Goal: Check status

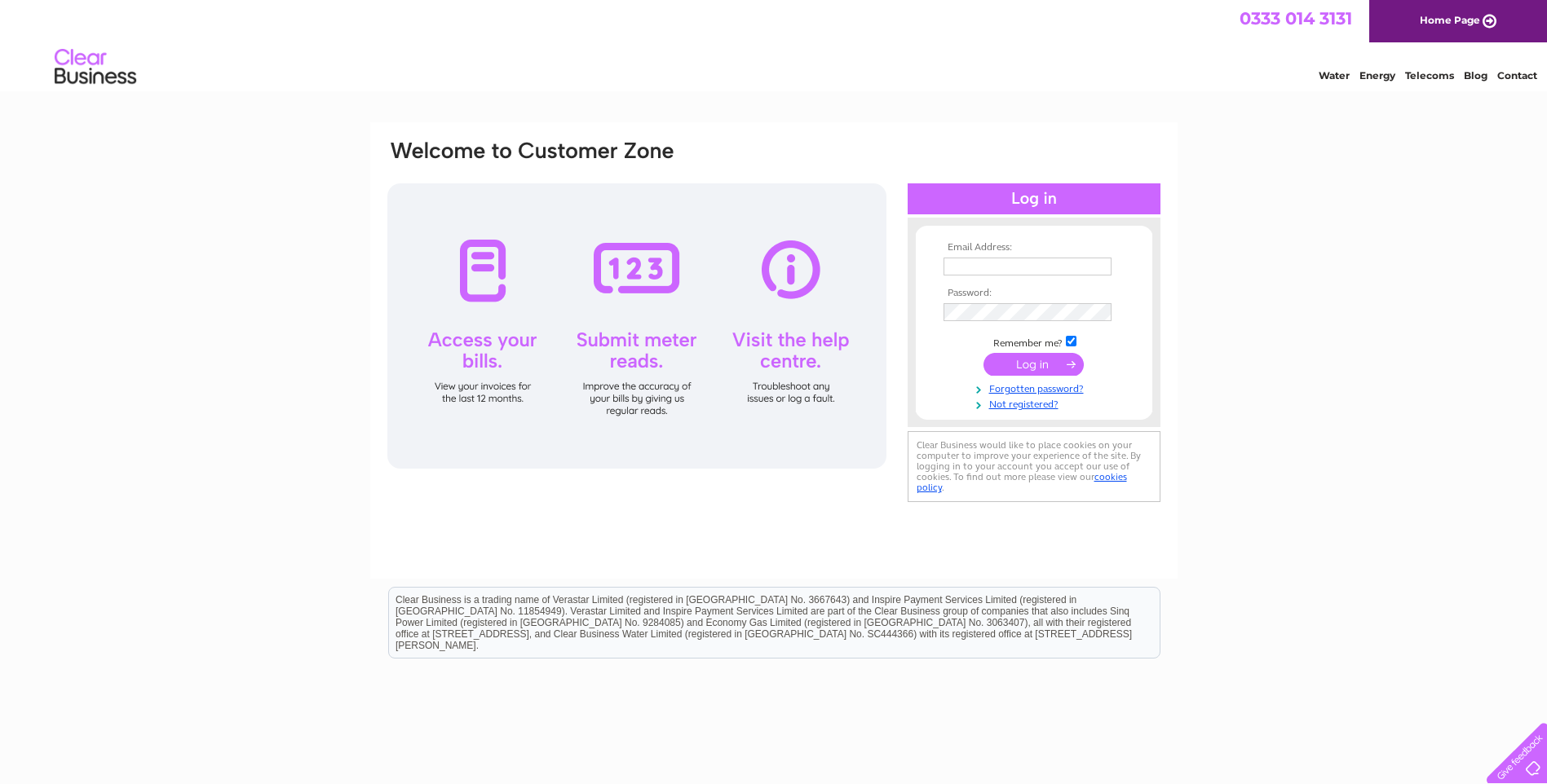
type input "info@bmheat.com"
click at [1042, 372] on input "submit" at bounding box center [1034, 364] width 101 height 23
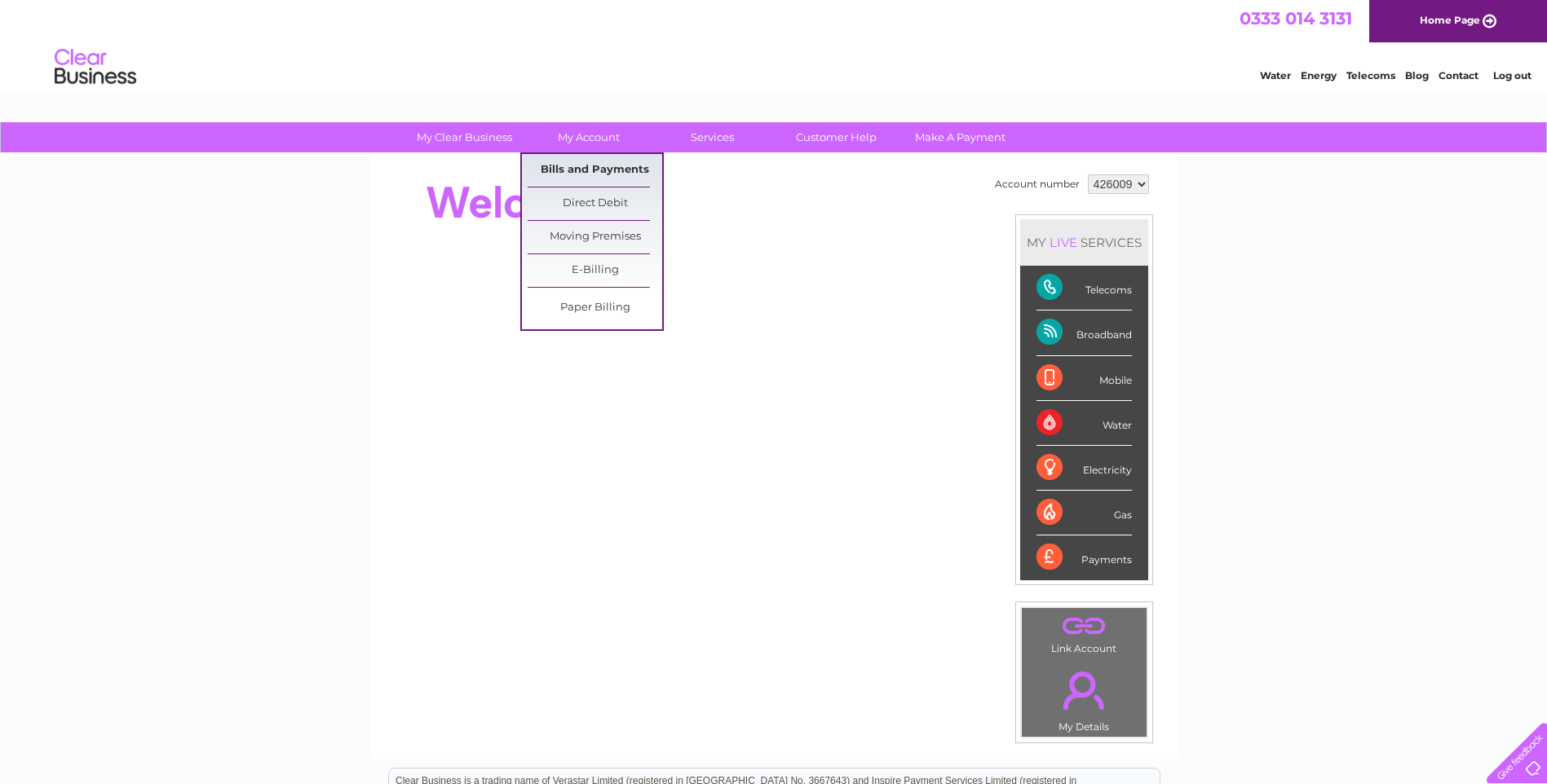
click at [578, 169] on link "Bills and Payments" at bounding box center [595, 170] width 134 height 33
click at [591, 168] on link "Bills and Payments" at bounding box center [595, 170] width 134 height 33
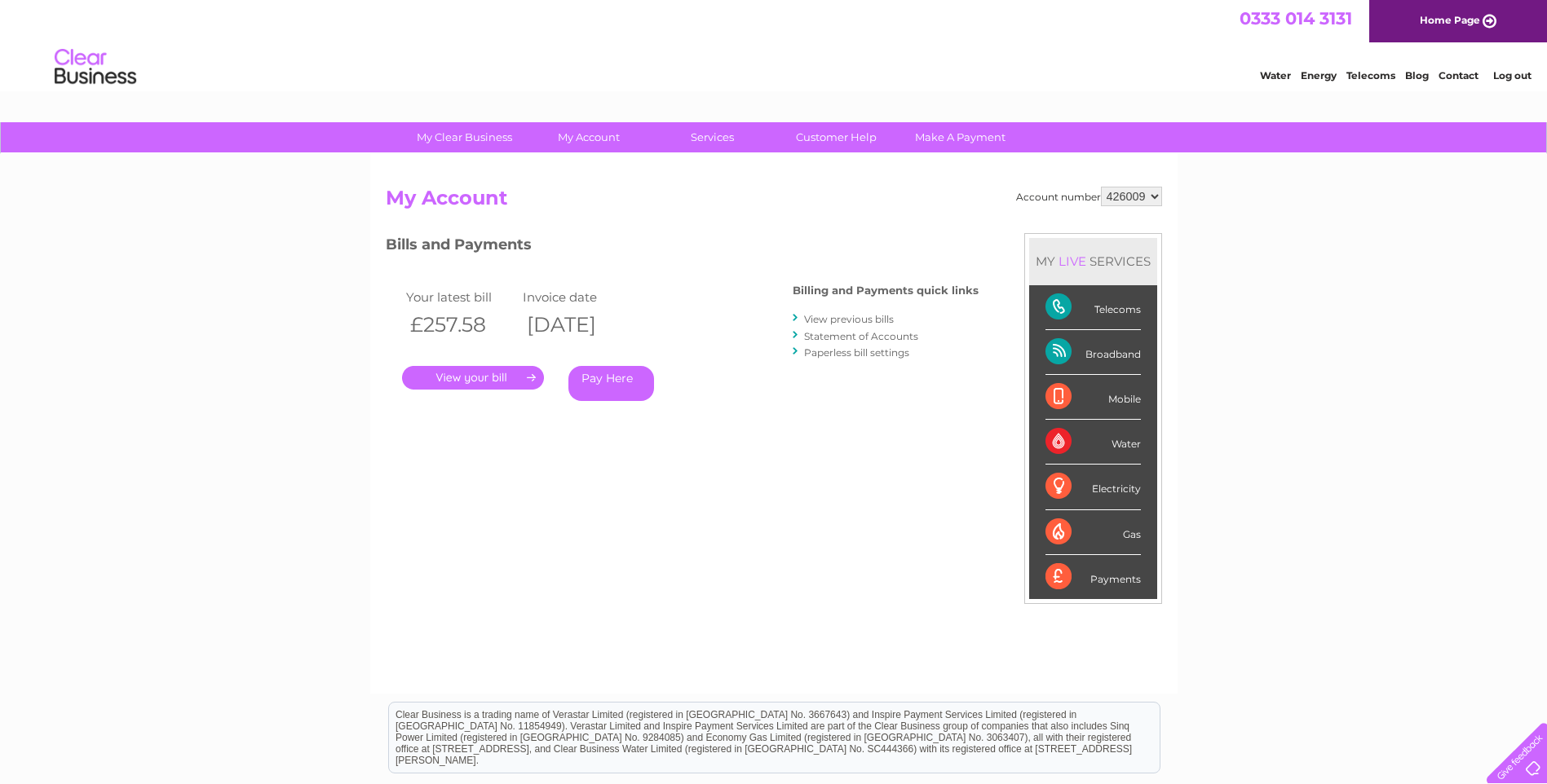
click at [466, 375] on link "." at bounding box center [473, 378] width 142 height 23
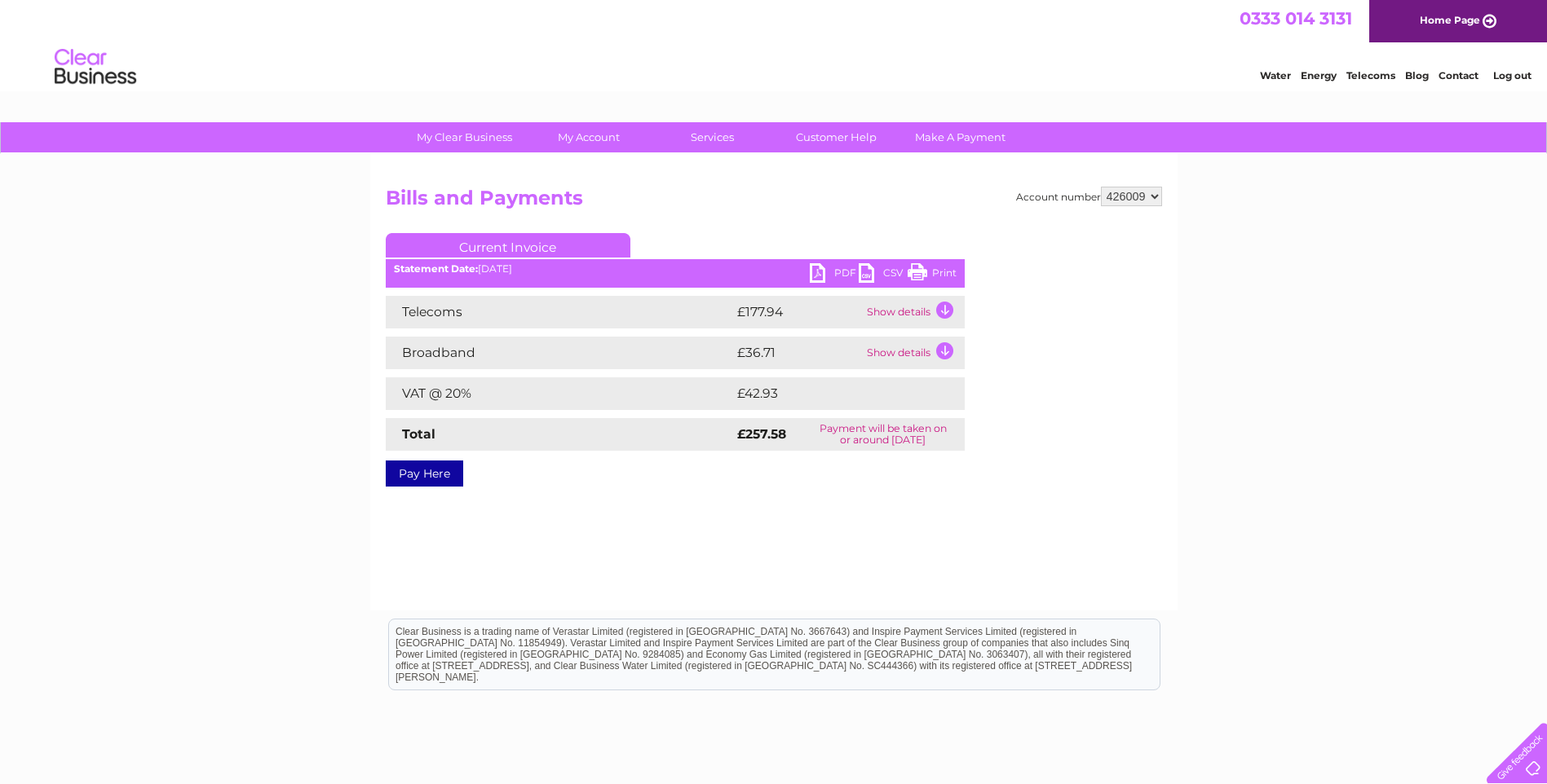
click at [821, 269] on link "PDF" at bounding box center [834, 275] width 49 height 23
